Goal: Navigation & Orientation: Find specific page/section

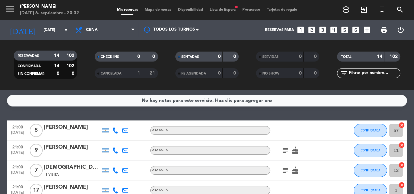
scroll to position [121, 0]
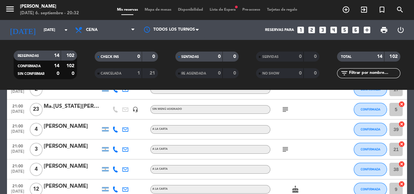
click at [224, 9] on span "Lista de Espera fiber_manual_record" at bounding box center [222, 10] width 33 height 4
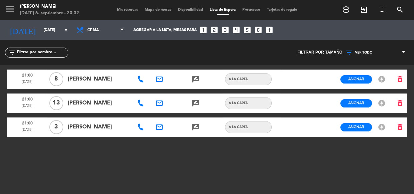
click at [133, 11] on span "Mis reservas" at bounding box center [128, 10] width 28 height 4
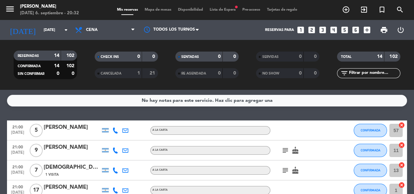
click at [215, 11] on span "Lista de Espera fiber_manual_record" at bounding box center [222, 10] width 33 height 4
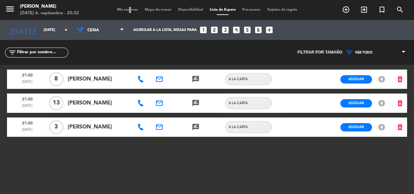
click at [124, 7] on div "menu [PERSON_NAME][DATE] 6. septiembre - 20:32 Mis reservas Mapa de mesas Dispo…" at bounding box center [207, 10] width 414 height 20
click at [124, 8] on span "Mis reservas" at bounding box center [128, 10] width 28 height 4
